Goal: Information Seeking & Learning: Find specific fact

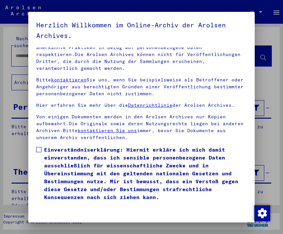
scroll to position [67, 0]
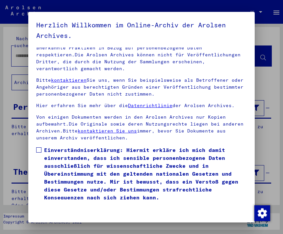
click at [39, 147] on span at bounding box center [38, 149] width 5 height 5
click at [64, 205] on button "Ich stimme zu" at bounding box center [58, 212] width 44 height 16
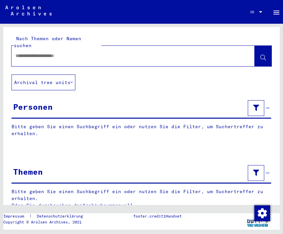
click at [101, 52] on input "text" at bounding box center [126, 55] width 223 height 7
type input "**********"
click at [260, 55] on icon at bounding box center [263, 58] width 6 height 6
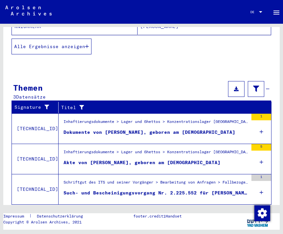
scroll to position [169, 0]
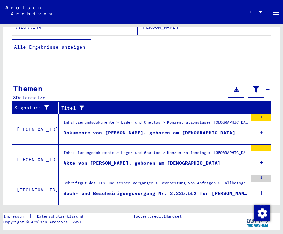
click at [265, 155] on div "5" at bounding box center [261, 159] width 20 height 30
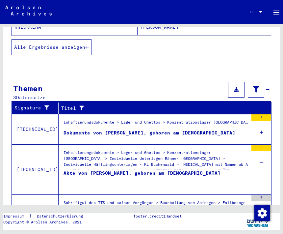
click at [183, 158] on div "Inhaftierungsdokumente > Lager und Ghettos > Konzentrationslager [GEOGRAPHIC_DA…" at bounding box center [155, 160] width 185 height 23
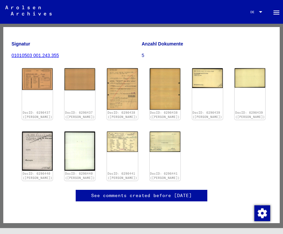
scroll to position [100, 0]
click at [126, 131] on img at bounding box center [122, 141] width 31 height 20
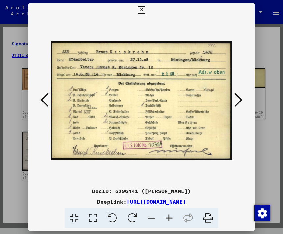
click at [147, 11] on div at bounding box center [142, 9] width 12 height 13
click at [145, 9] on icon at bounding box center [141, 10] width 8 height 8
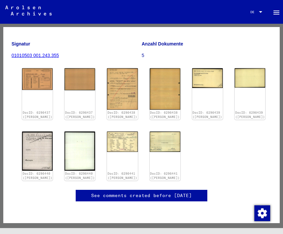
click at [39, 131] on img at bounding box center [37, 150] width 31 height 39
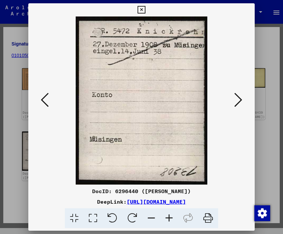
click at [147, 8] on button at bounding box center [142, 9] width 12 height 13
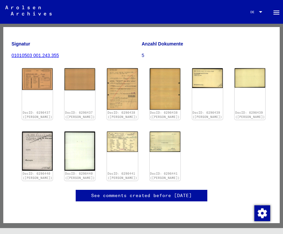
click at [124, 68] on img at bounding box center [122, 88] width 31 height 41
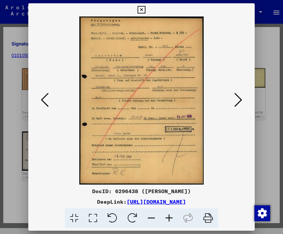
click at [145, 7] on icon at bounding box center [141, 10] width 8 height 8
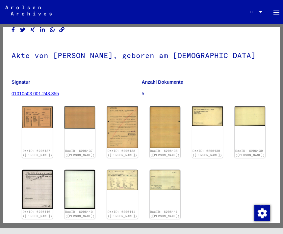
scroll to position [24, 0]
